Goal: Find specific fact: Find specific fact

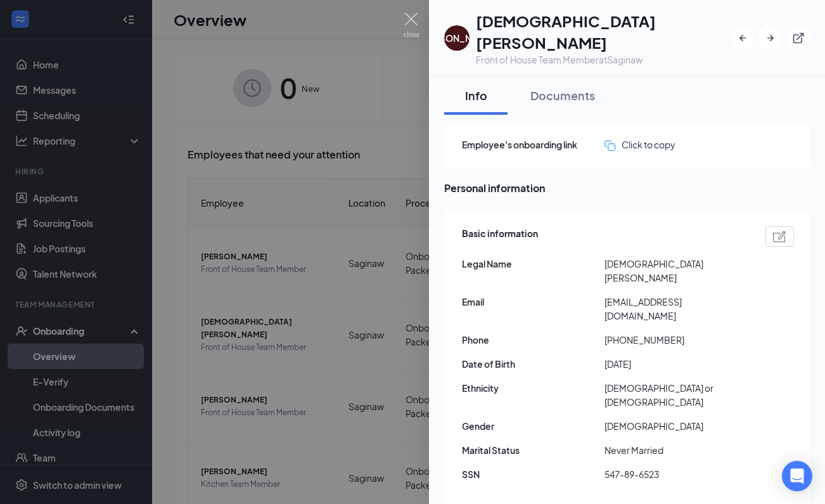
click at [265, 145] on div at bounding box center [412, 252] width 825 height 504
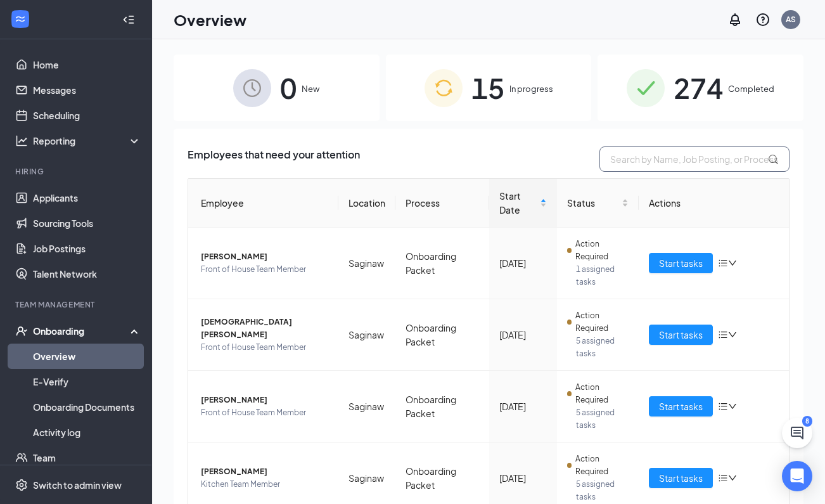
click at [680, 157] on input "text" at bounding box center [695, 158] width 190 height 25
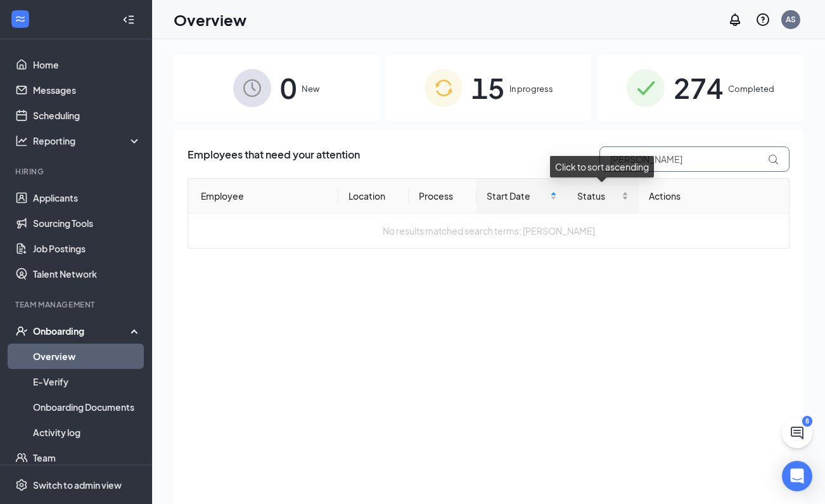
type input "[PERSON_NAME]"
click at [701, 84] on span "274" at bounding box center [698, 88] width 49 height 44
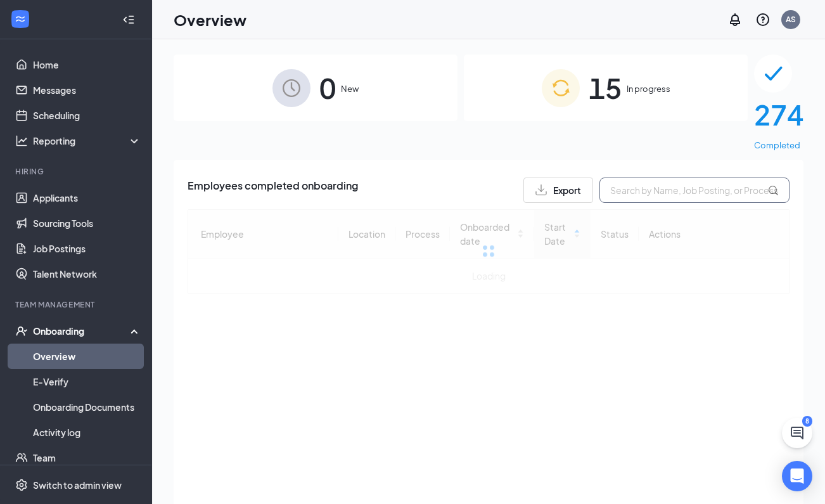
click at [673, 178] on input "text" at bounding box center [695, 190] width 190 height 25
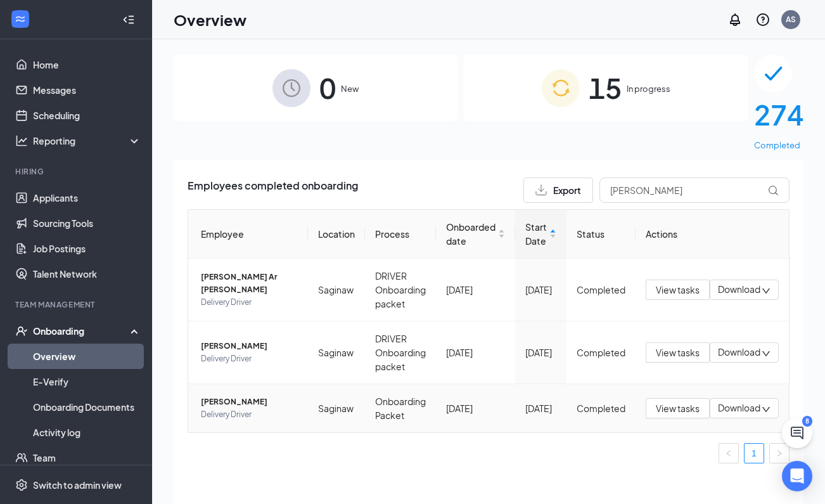
click at [237, 396] on span "[PERSON_NAME]" at bounding box center [249, 402] width 97 height 13
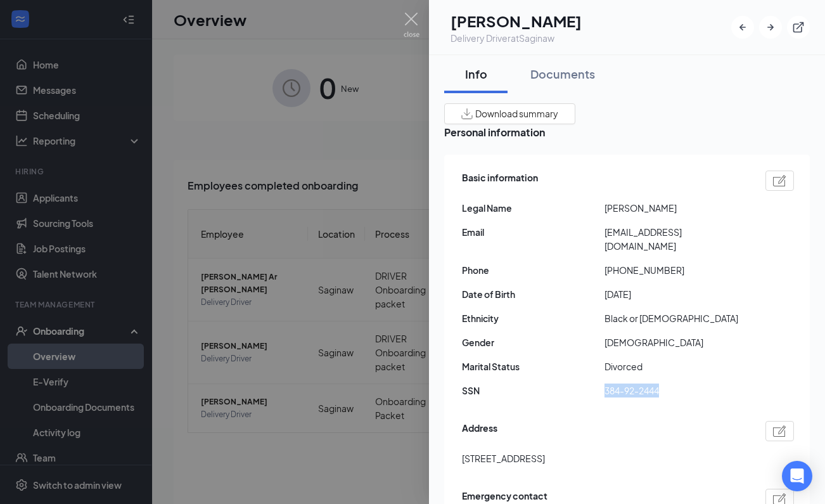
drag, startPoint x: 666, startPoint y: 383, endPoint x: 602, endPoint y: 383, distance: 63.4
click at [602, 384] on div "SSN 384-92-2444" at bounding box center [628, 391] width 332 height 14
click at [652, 373] on div "Basic information Legal Name [PERSON_NAME] Email [EMAIL_ADDRESS][DOMAIN_NAME] P…" at bounding box center [628, 287] width 332 height 240
drag, startPoint x: 663, startPoint y: 381, endPoint x: 606, endPoint y: 381, distance: 56.4
click at [606, 384] on span "384-92-2444" at bounding box center [676, 391] width 143 height 14
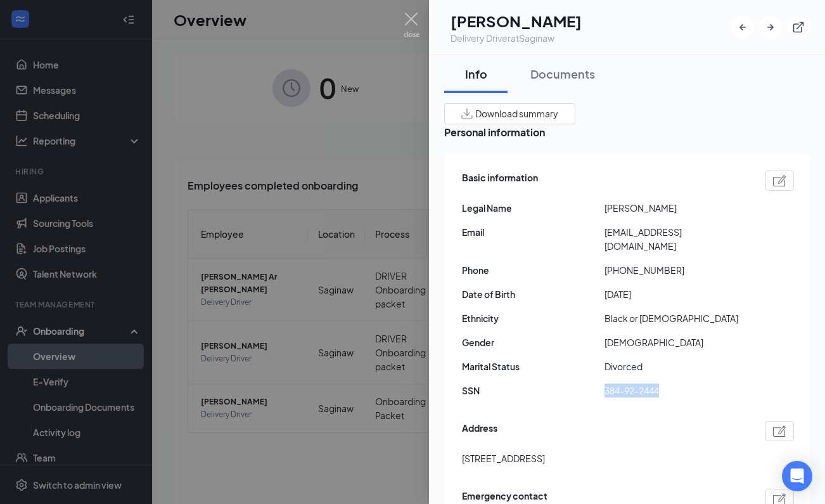
copy span "384-92-2444"
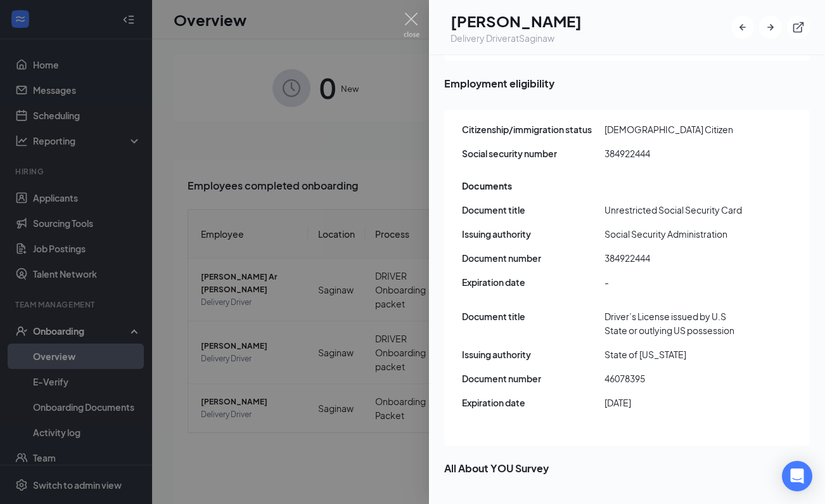
scroll to position [1390, 0]
drag, startPoint x: 649, startPoint y: 351, endPoint x: 606, endPoint y: 351, distance: 42.5
click at [606, 372] on span "46078395" at bounding box center [676, 379] width 143 height 14
copy span "46078395"
click at [623, 243] on div "Document title Unrestricted Social Security Card Issuing authority Social Secur…" at bounding box center [628, 251] width 332 height 96
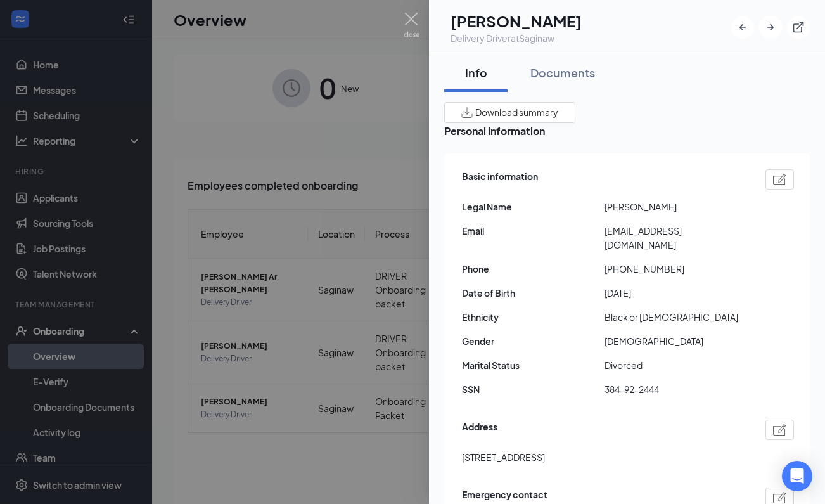
scroll to position [5, 0]
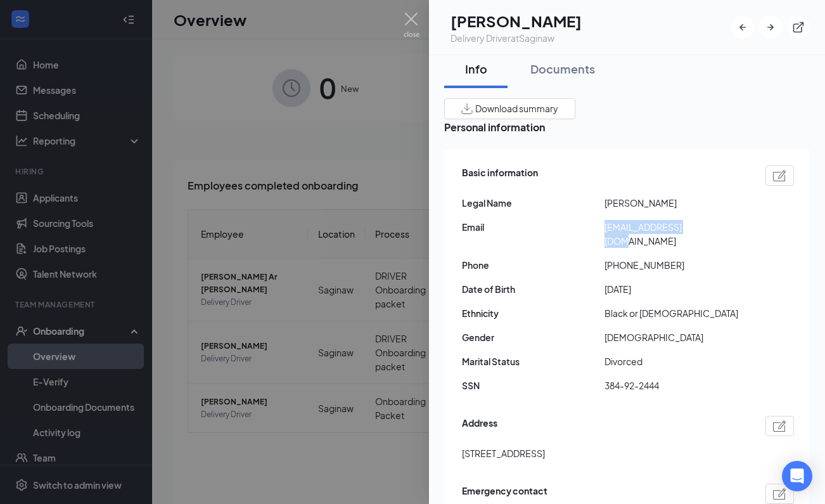
drag, startPoint x: 708, startPoint y: 234, endPoint x: 606, endPoint y: 236, distance: 101.5
click at [606, 236] on span "[EMAIL_ADDRESS][DOMAIN_NAME]" at bounding box center [676, 234] width 143 height 28
copy span "[EMAIL_ADDRESS][DOMAIN_NAME]"
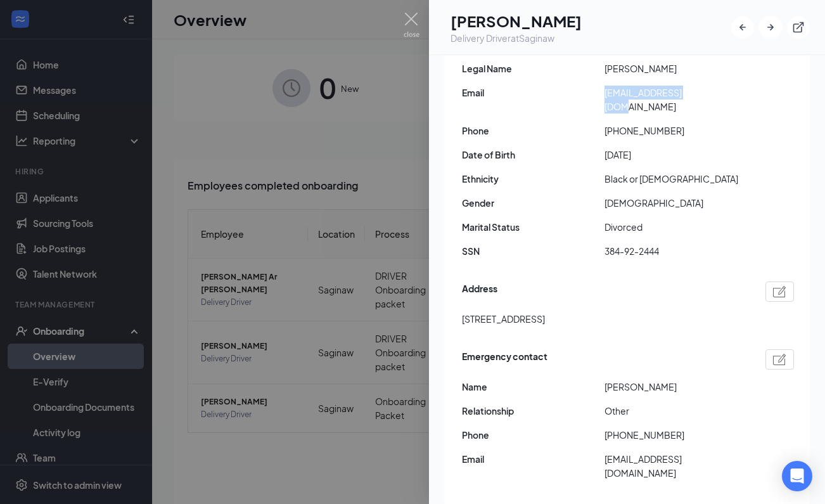
scroll to position [158, 0]
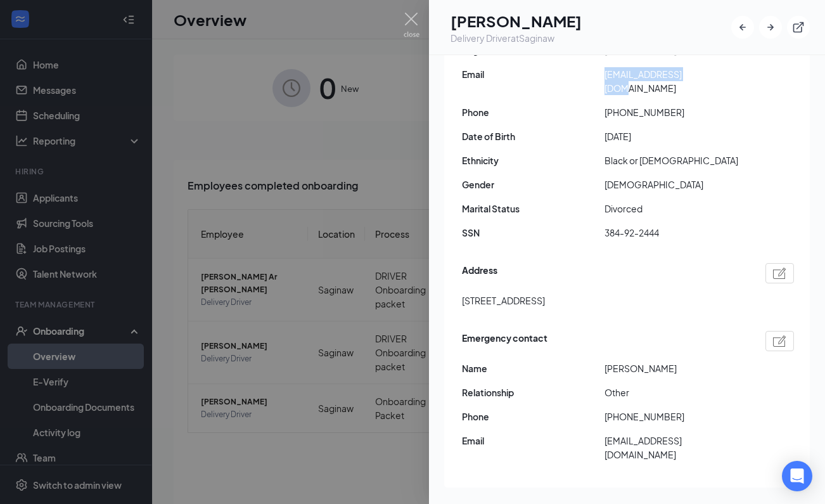
drag, startPoint x: 462, startPoint y: 294, endPoint x: 543, endPoint y: 295, distance: 80.5
click at [543, 295] on span "[STREET_ADDRESS]" at bounding box center [503, 301] width 83 height 14
copy span "[STREET_ADDRESS]"
click at [344, 243] on div at bounding box center [412, 252] width 825 height 504
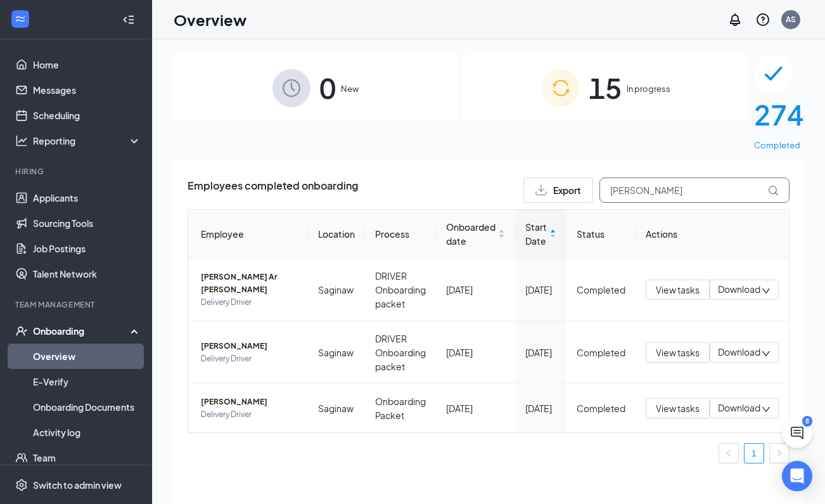
drag, startPoint x: 656, startPoint y: 162, endPoint x: 589, endPoint y: 160, distance: 66.6
click at [589, 178] on div "Export [PERSON_NAME]" at bounding box center [657, 190] width 266 height 25
type input "[PERSON_NAME]"
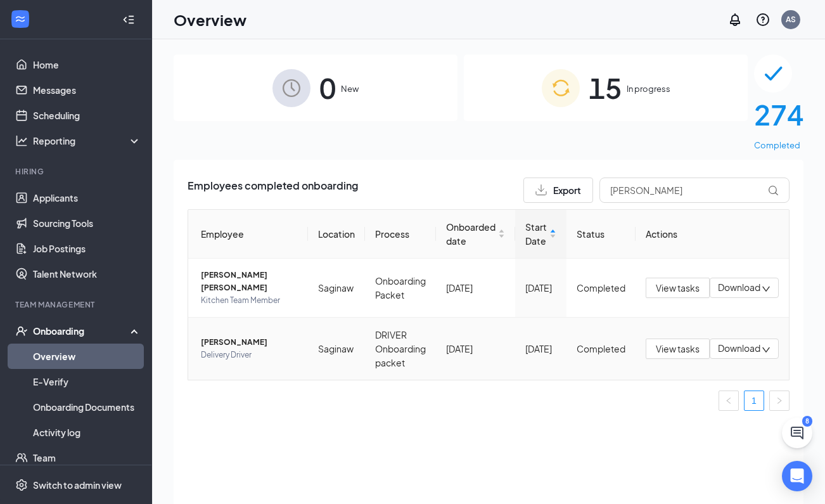
click at [235, 336] on span "[PERSON_NAME]" at bounding box center [249, 342] width 97 height 13
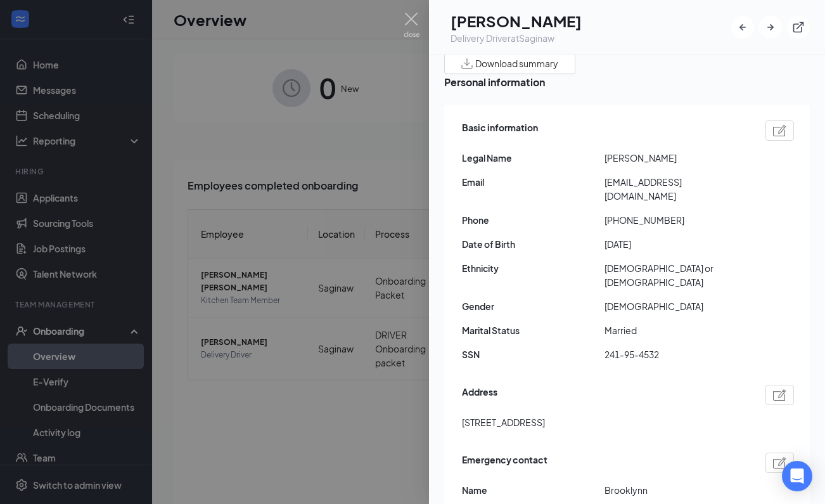
scroll to position [92, 0]
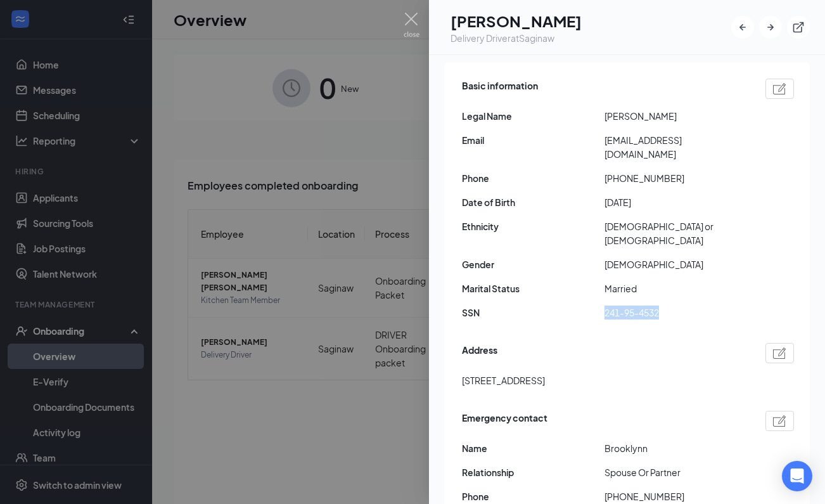
drag, startPoint x: 665, startPoint y: 292, endPoint x: 604, endPoint y: 292, distance: 61.5
click at [604, 306] on div "SSN 241-95-4532" at bounding box center [628, 313] width 332 height 14
click at [628, 306] on span "241-95-4532" at bounding box center [676, 313] width 143 height 14
drag, startPoint x: 661, startPoint y: 293, endPoint x: 606, endPoint y: 294, distance: 55.2
click at [606, 306] on span "241-95-4532" at bounding box center [676, 313] width 143 height 14
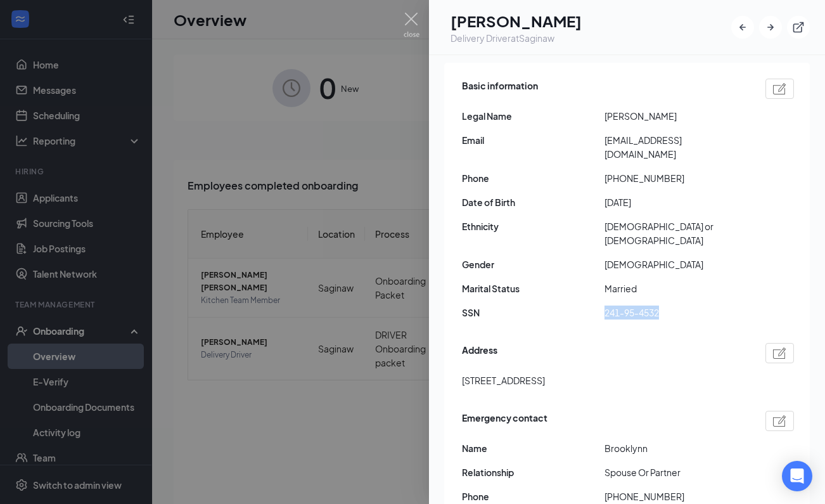
copy span "241-95-4532"
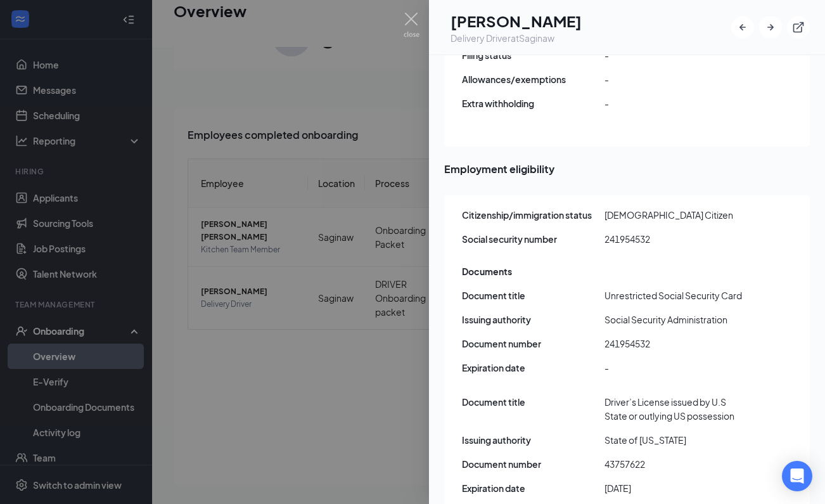
scroll to position [57, 0]
drag, startPoint x: 649, startPoint y: 427, endPoint x: 604, endPoint y: 427, distance: 45.0
click at [604, 457] on div "Document number 43757622" at bounding box center [628, 464] width 332 height 14
click at [641, 439] on div "Document title Driver’s License issued by [DEMOGRAPHIC_DATA] State or outlying …" at bounding box center [628, 450] width 332 height 110
drag, startPoint x: 647, startPoint y: 428, endPoint x: 606, endPoint y: 429, distance: 40.6
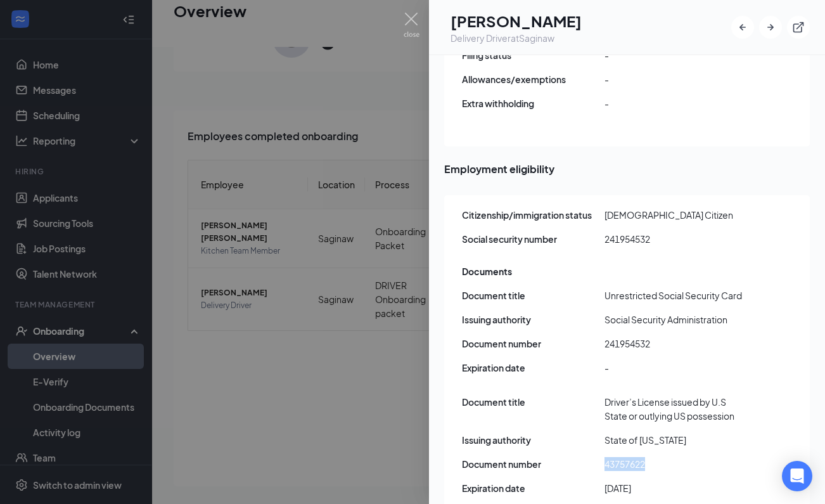
click at [606, 457] on span "43757622" at bounding box center [676, 464] width 143 height 14
copy span "43757622"
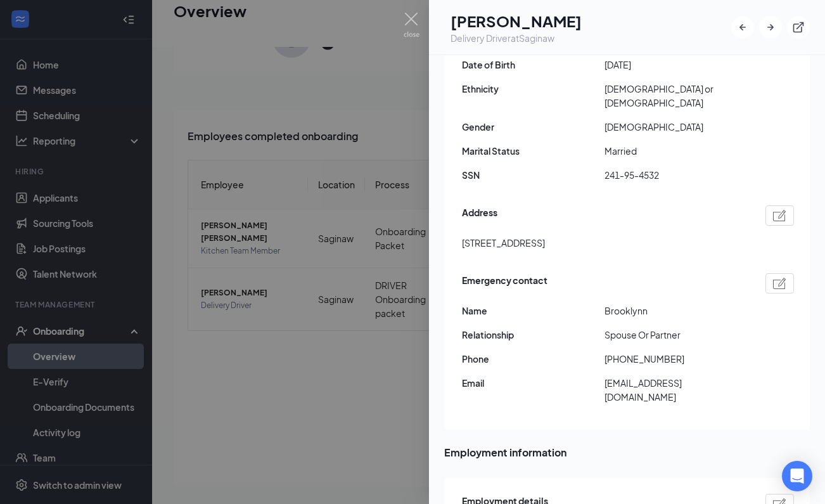
scroll to position [149, 0]
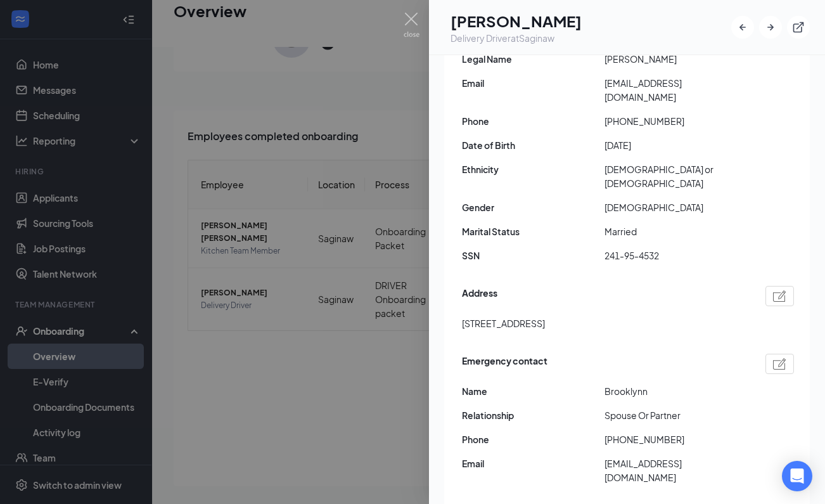
drag, startPoint x: 538, startPoint y: 303, endPoint x: 464, endPoint y: 306, distance: 74.2
click at [464, 316] on span "[STREET_ADDRESS]" at bounding box center [503, 323] width 83 height 14
copy span "[STREET_ADDRESS]"
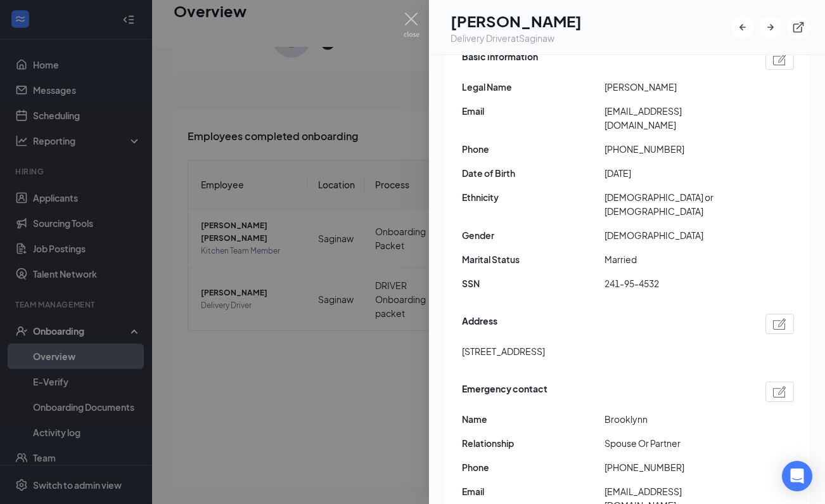
scroll to position [116, 0]
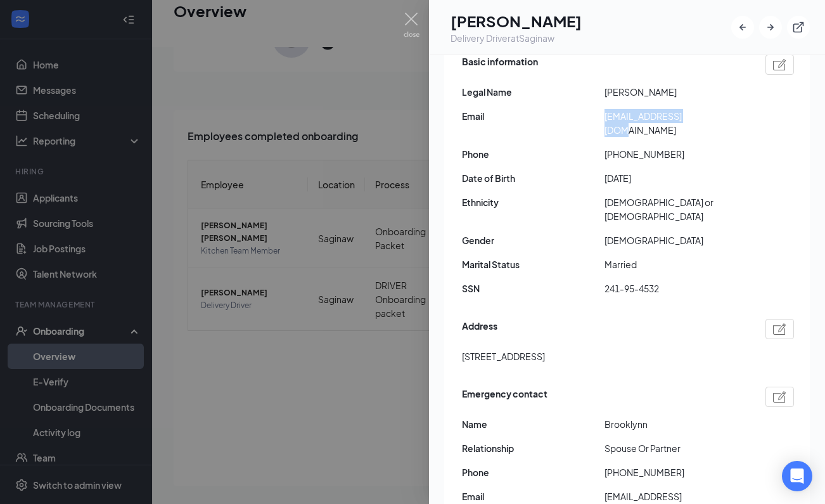
drag, startPoint x: 707, startPoint y: 119, endPoint x: 607, endPoint y: 123, distance: 99.6
click at [607, 123] on span "[EMAIL_ADDRESS][DOMAIN_NAME]" at bounding box center [676, 123] width 143 height 28
copy span "[EMAIL_ADDRESS][DOMAIN_NAME]"
